Goal: Transaction & Acquisition: Download file/media

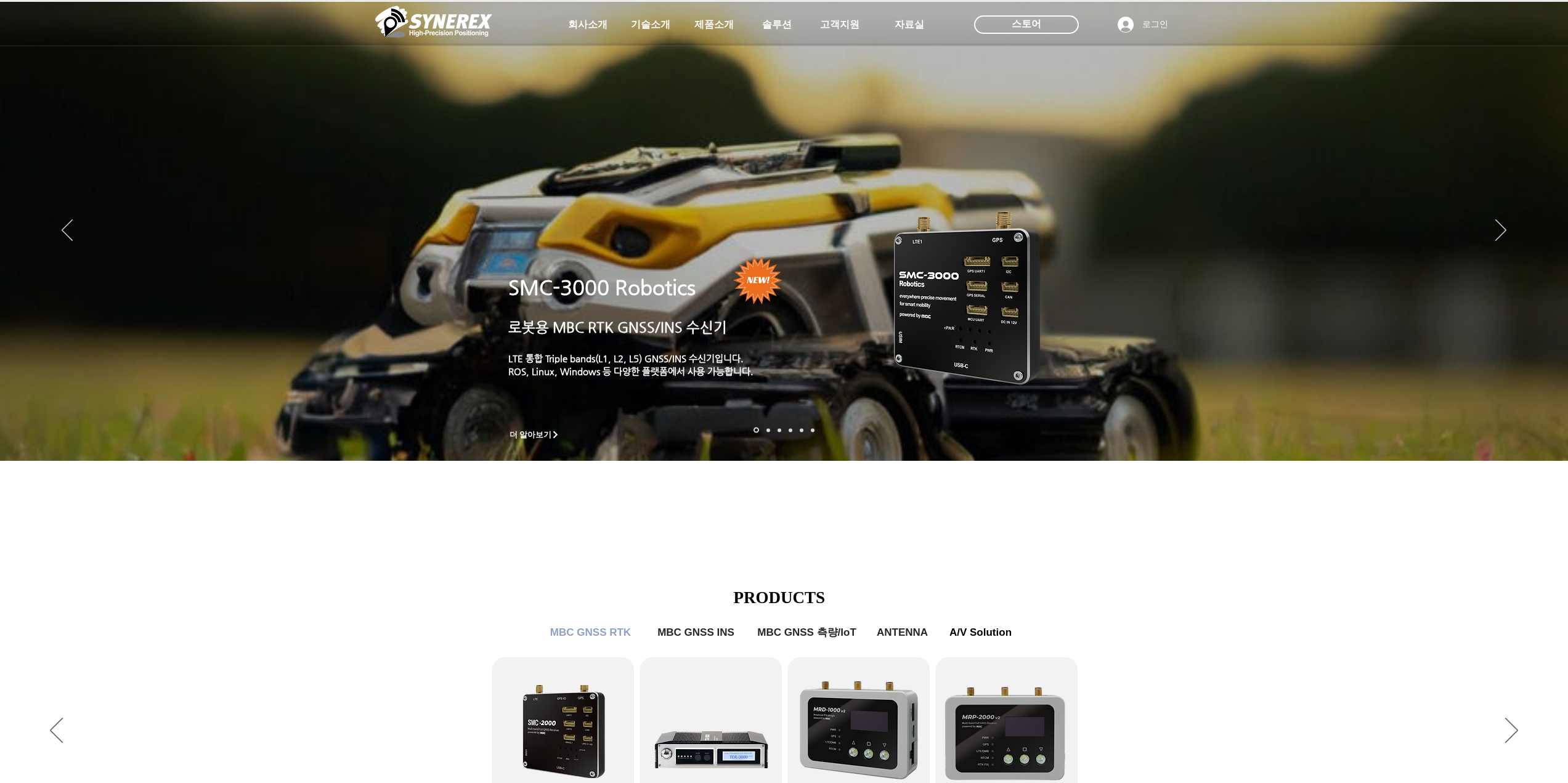
click at [695, 27] on span "제품소개" at bounding box center [714, 25] width 40 height 13
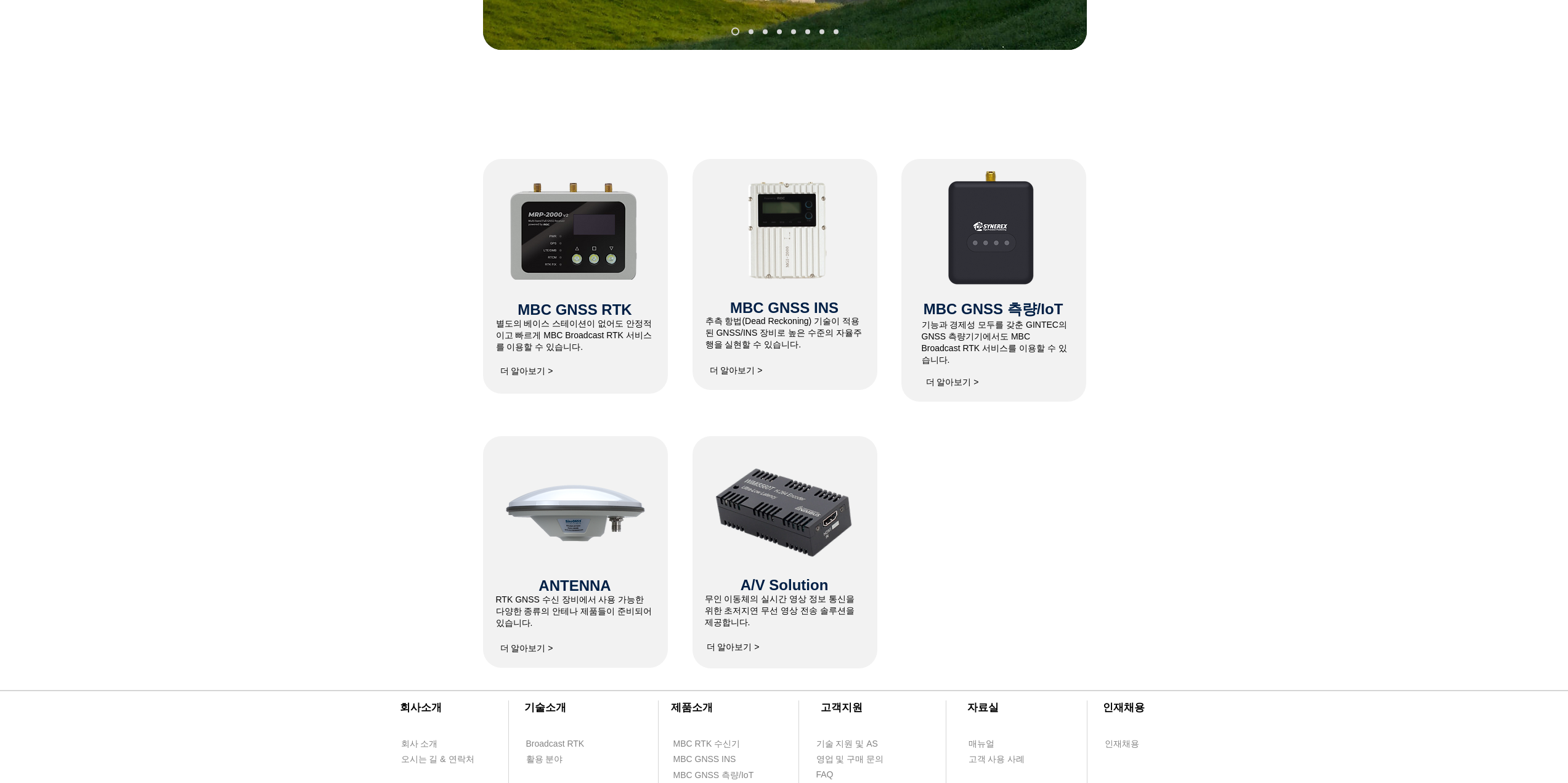
scroll to position [431, 0]
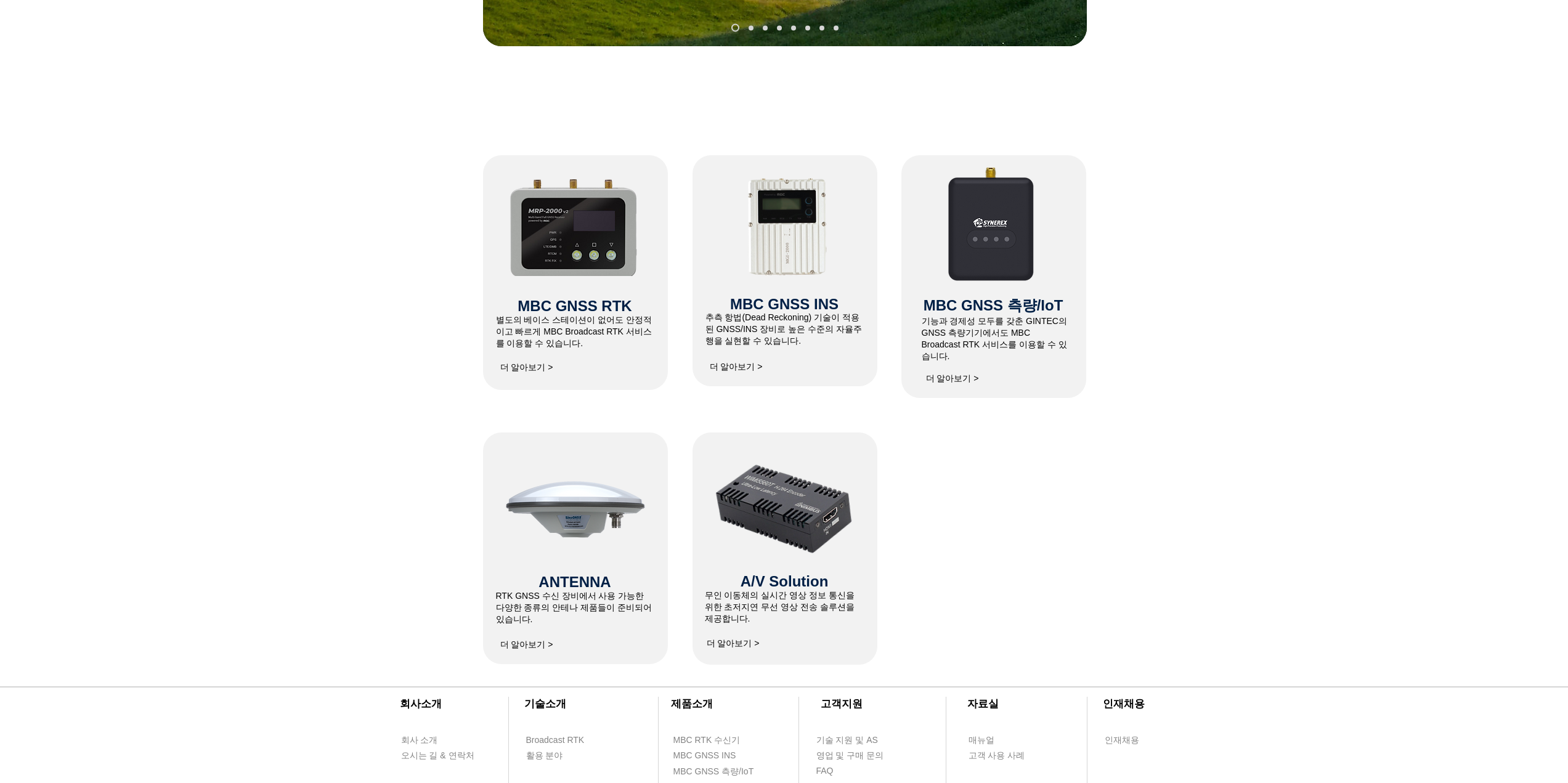
click at [602, 307] on span "MBC GNSS RTK" at bounding box center [575, 306] width 114 height 17
click at [522, 367] on span "더 알아보기 >" at bounding box center [526, 367] width 53 height 11
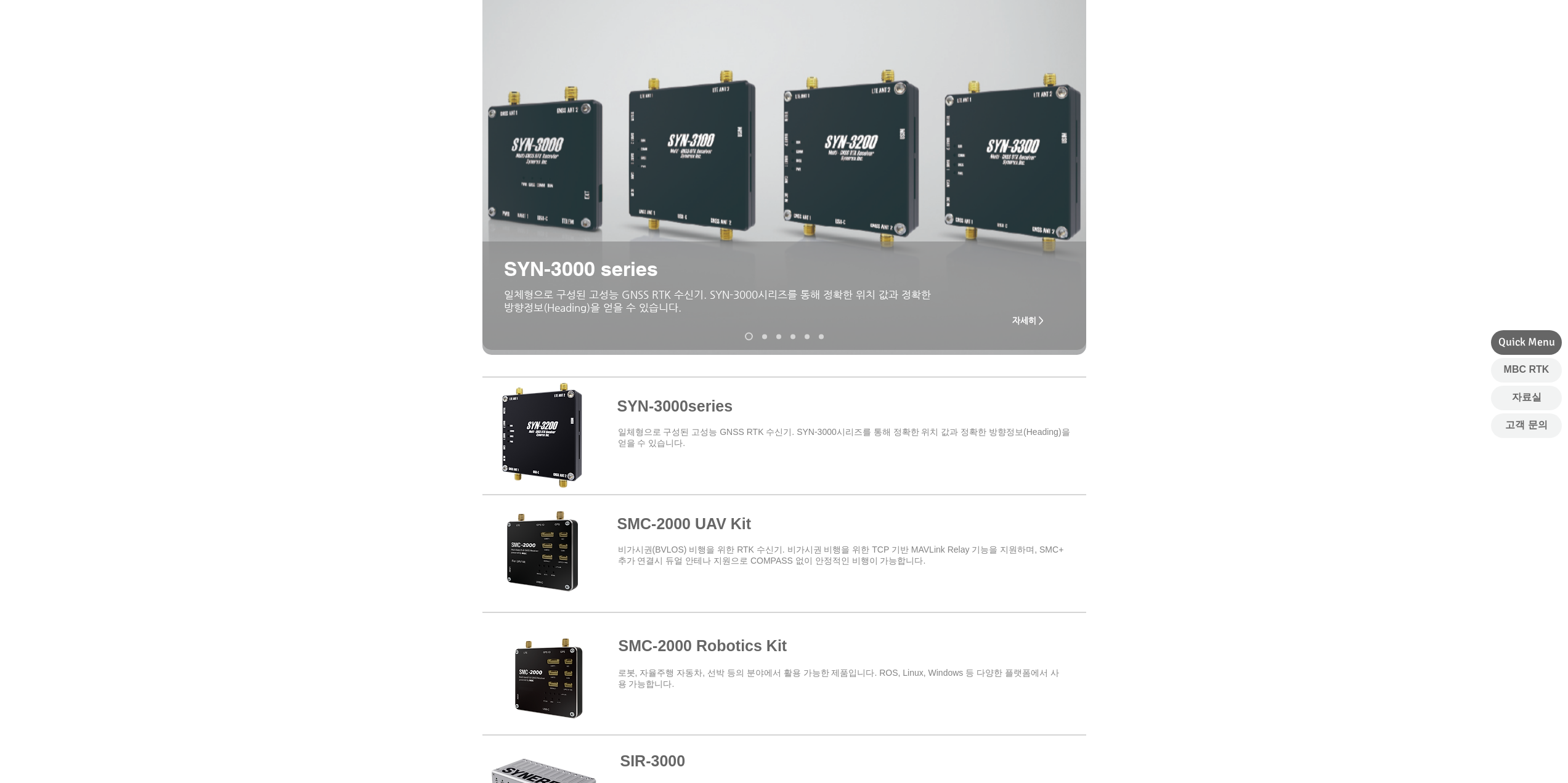
scroll to position [246, 0]
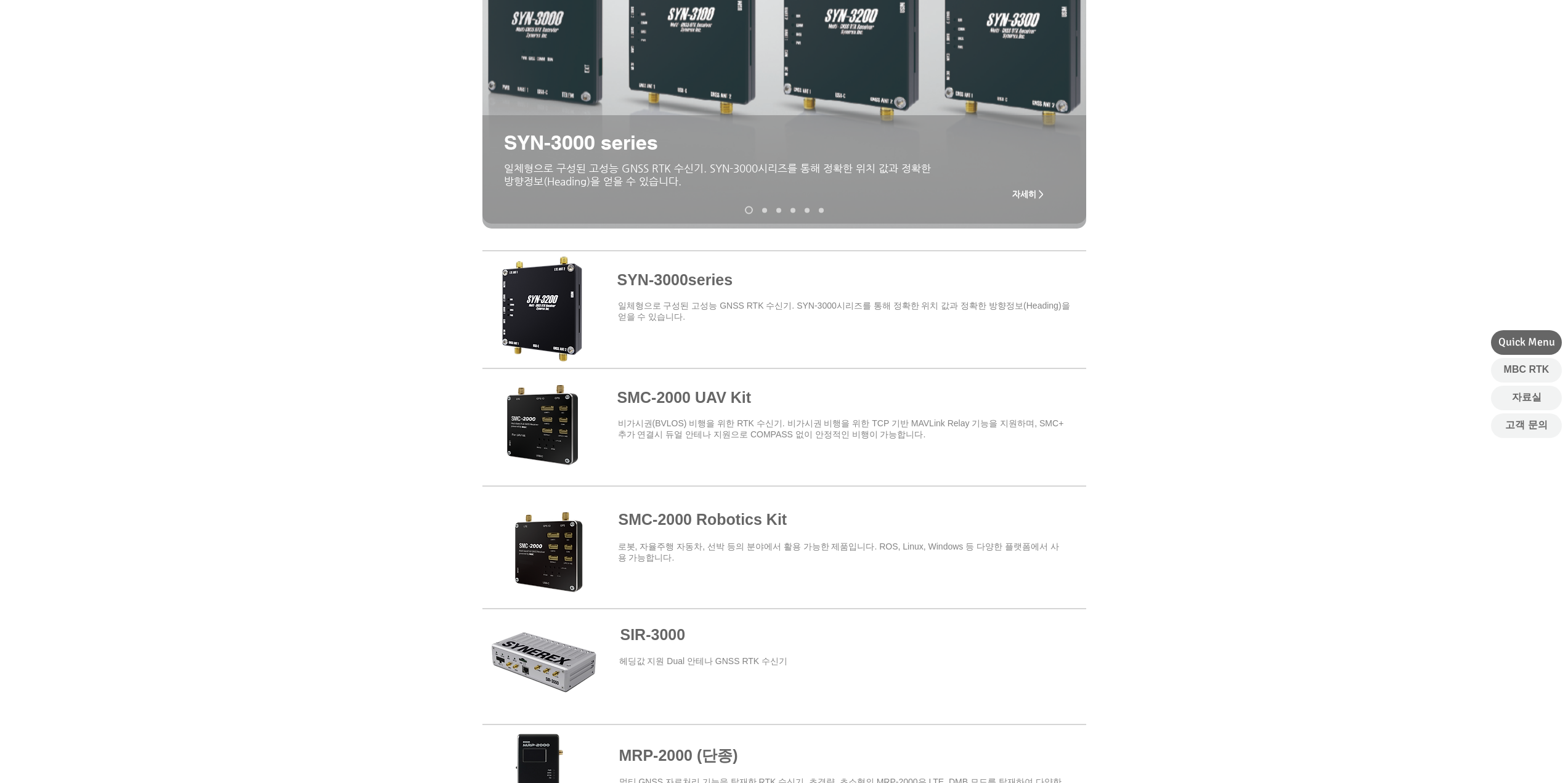
click at [661, 278] on span at bounding box center [784, 307] width 604 height 108
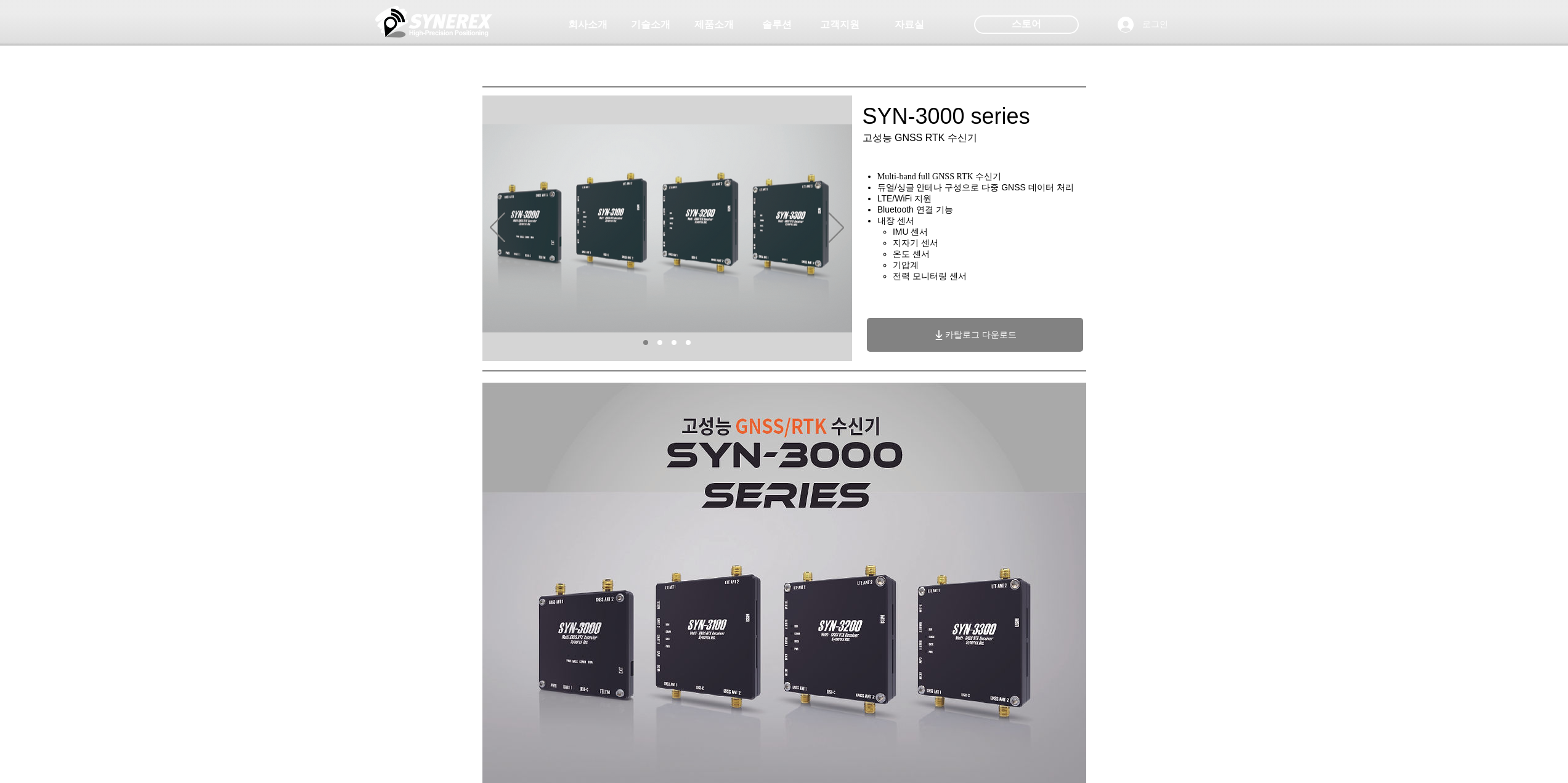
click at [926, 337] on span "카탈로그 다운로드" at bounding box center [975, 335] width 216 height 34
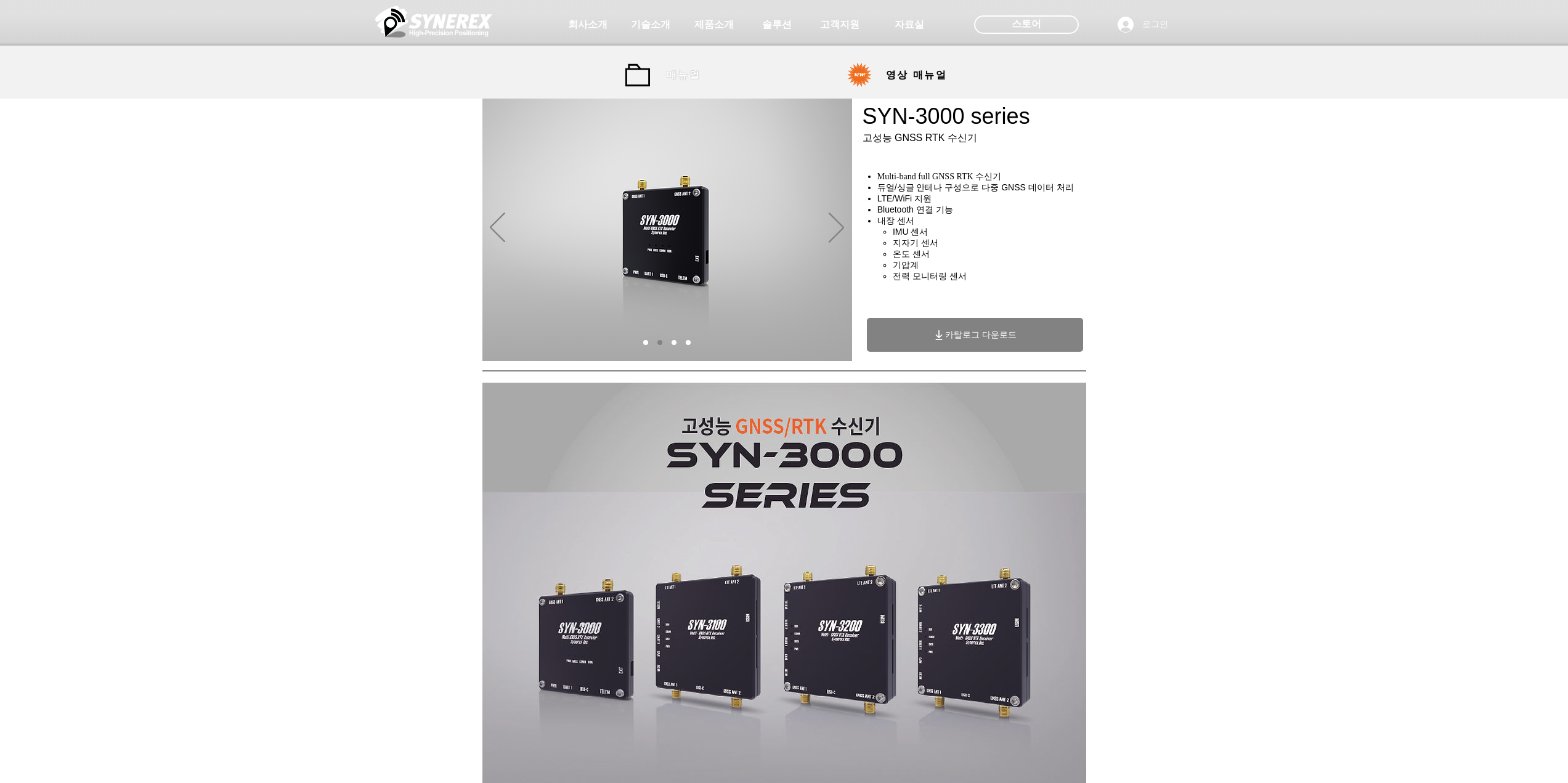
click at [689, 72] on span "매뉴얼" at bounding box center [683, 75] width 34 height 13
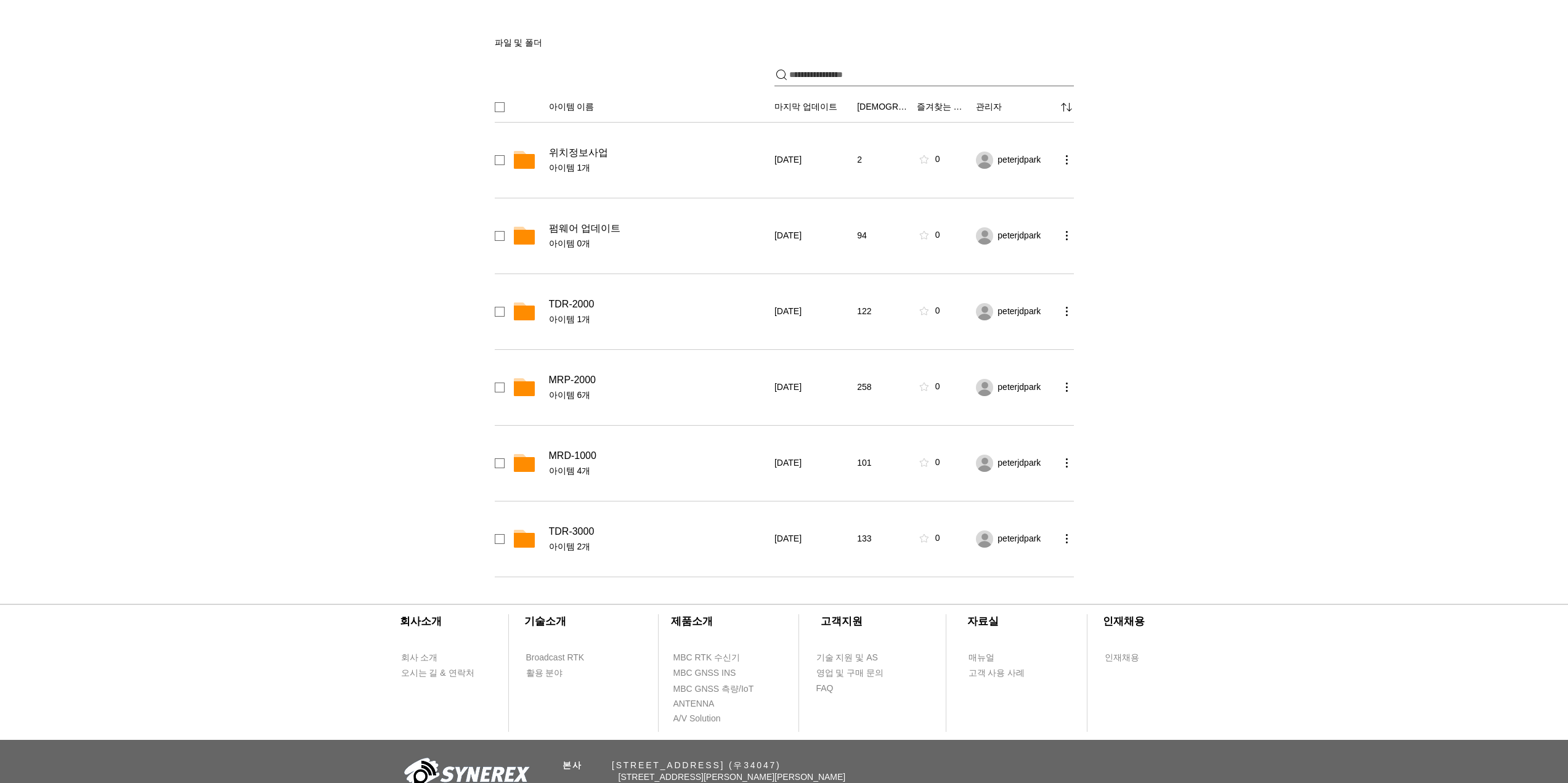
scroll to position [123, 0]
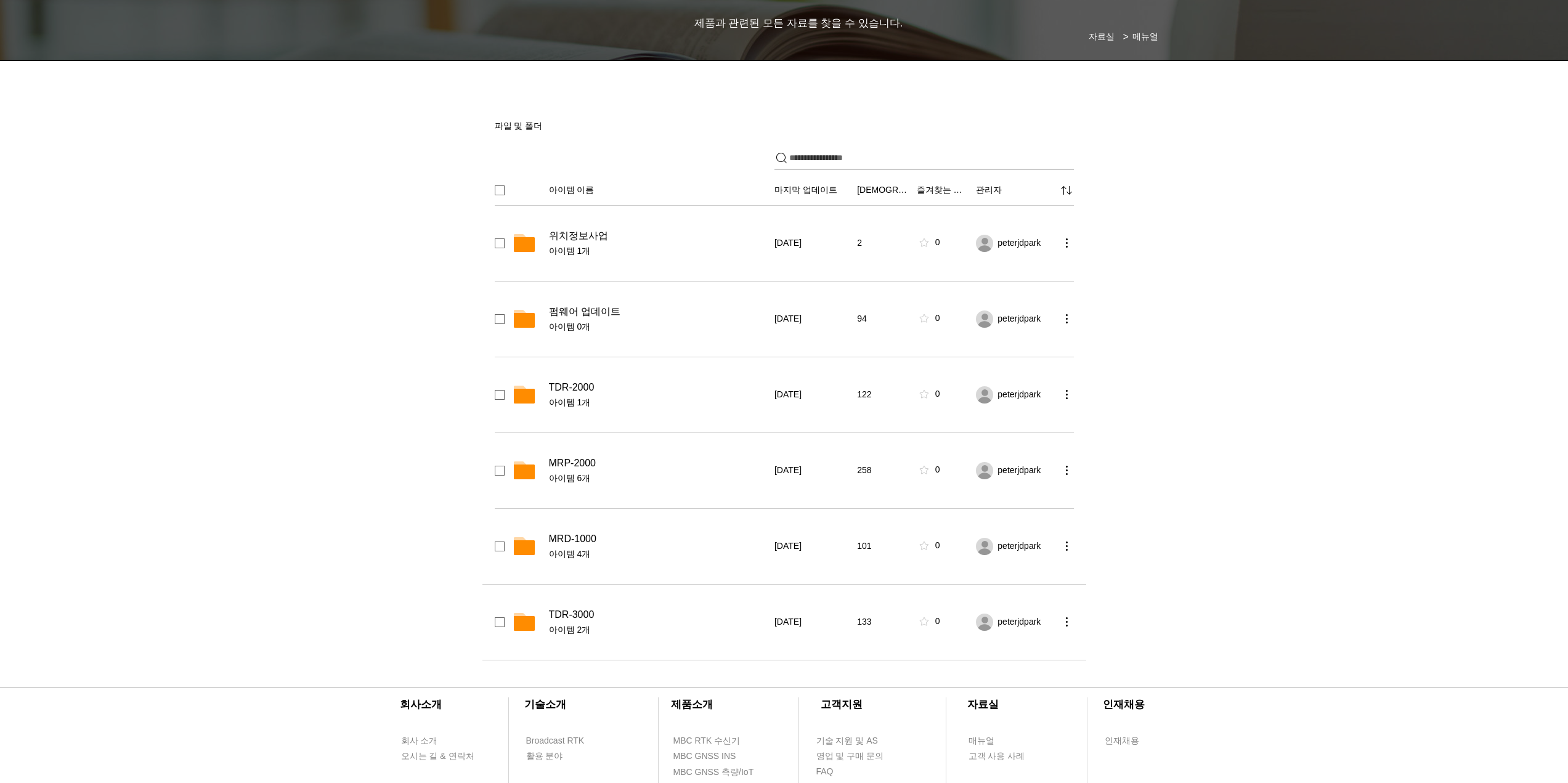
click at [581, 613] on span "TDR-3000" at bounding box center [572, 615] width 46 height 12
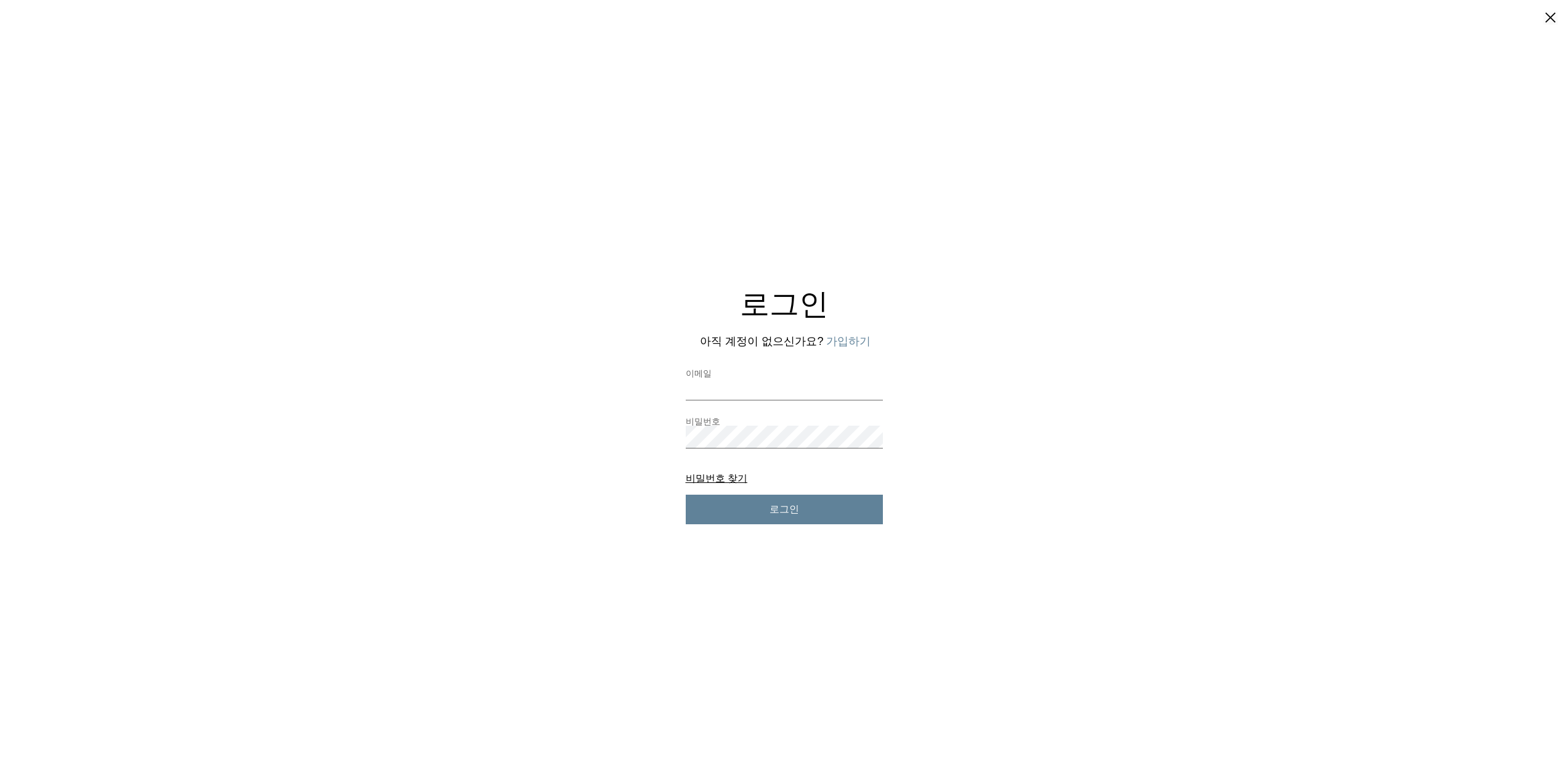
scroll to position [0, 0]
